Goal: Find specific page/section: Find specific page/section

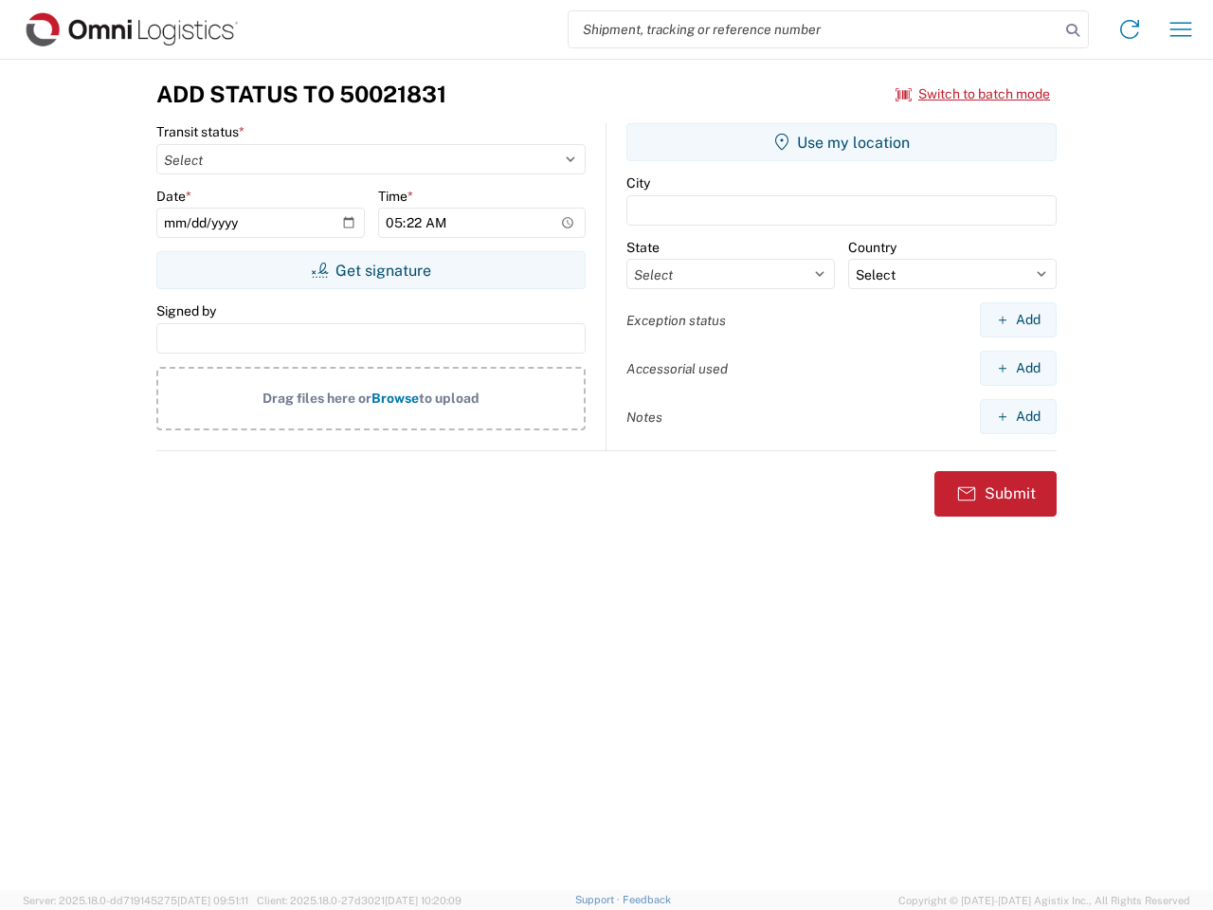
click at [814, 29] on input "search" at bounding box center [814, 29] width 491 height 36
click at [1073, 30] on icon at bounding box center [1073, 30] width 27 height 27
click at [1130, 29] on icon at bounding box center [1130, 29] width 30 height 30
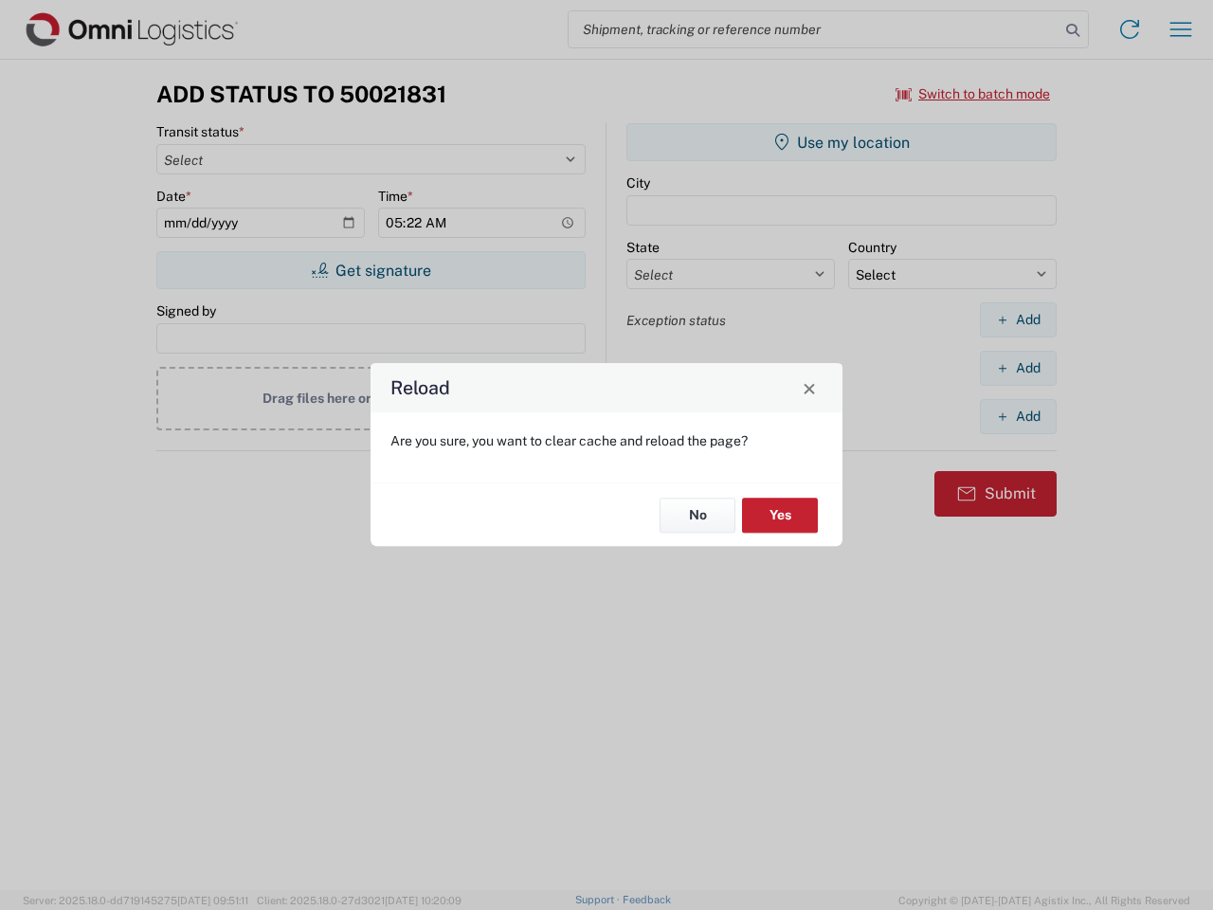
click at [974, 94] on div "Reload Are you sure, you want to clear cache and reload the page? No Yes" at bounding box center [606, 455] width 1213 height 910
click at [371, 270] on div "Reload Are you sure, you want to clear cache and reload the page? No Yes" at bounding box center [606, 455] width 1213 height 910
click at [842, 142] on div "Reload Are you sure, you want to clear cache and reload the page? No Yes" at bounding box center [606, 455] width 1213 height 910
click at [1018, 319] on div "Reload Are you sure, you want to clear cache and reload the page? No Yes" at bounding box center [606, 455] width 1213 height 910
click at [1018, 368] on div "Reload Are you sure, you want to clear cache and reload the page? No Yes" at bounding box center [606, 455] width 1213 height 910
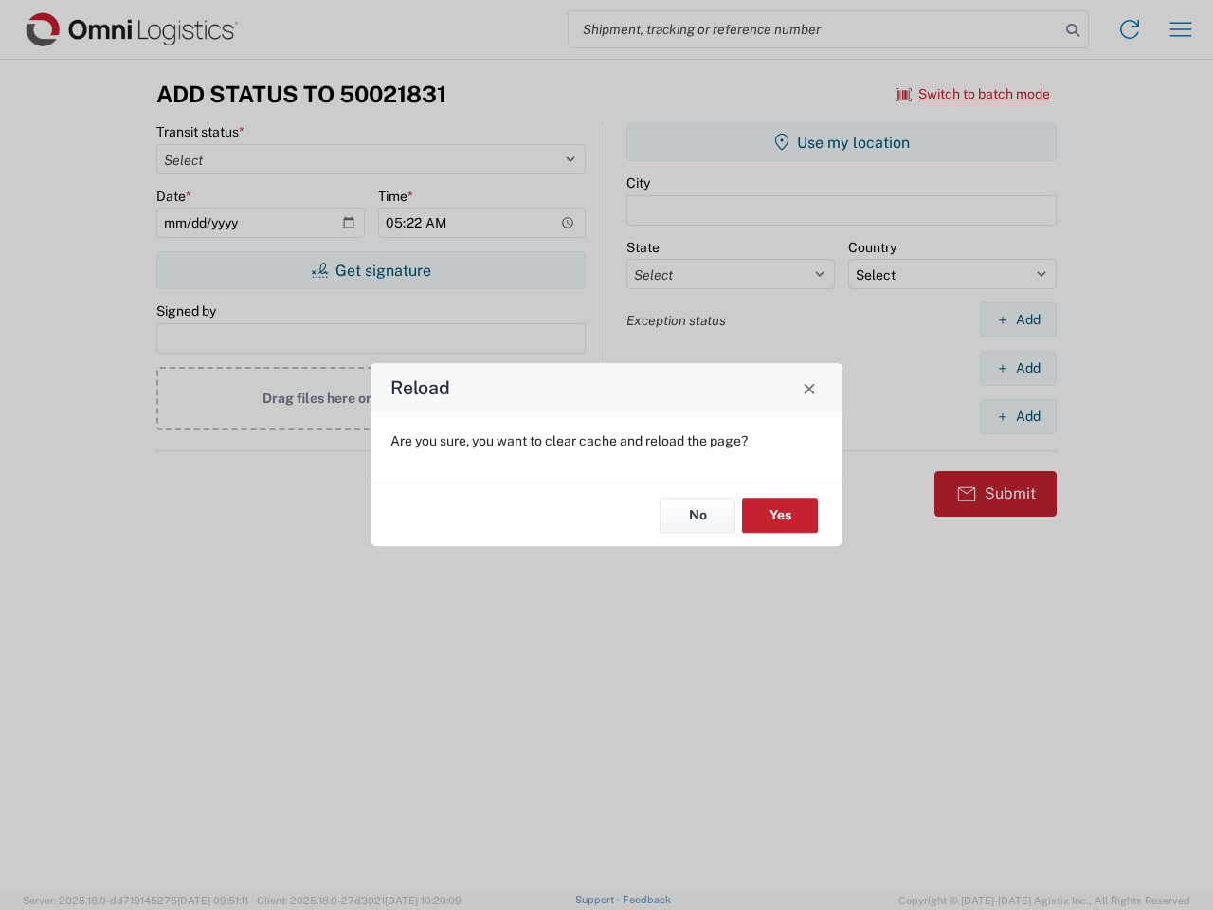
click at [1018, 416] on div "Reload Are you sure, you want to clear cache and reload the page? No Yes" at bounding box center [606, 455] width 1213 height 910
